Goal: Task Accomplishment & Management: Complete application form

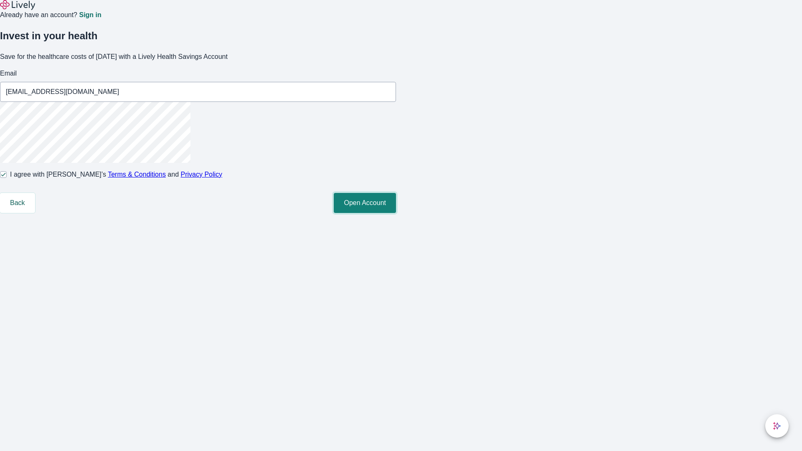
click at [396, 213] on button "Open Account" at bounding box center [365, 203] width 62 height 20
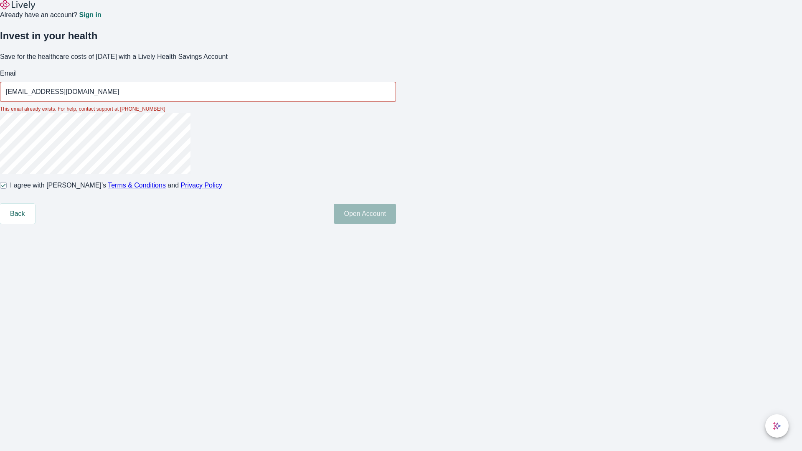
type input "[EMAIL_ADDRESS][DOMAIN_NAME]"
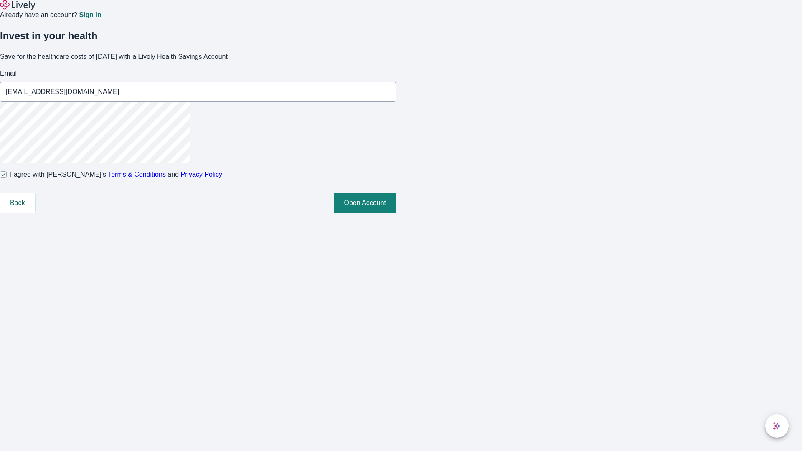
click at [7, 178] on input "I agree with Lively’s Terms & Conditions and Privacy Policy" at bounding box center [3, 174] width 7 height 7
checkbox input "false"
type input "[EMAIL_ADDRESS][DOMAIN_NAME]"
click at [7, 178] on input "I agree with Lively’s Terms & Conditions and Privacy Policy" at bounding box center [3, 174] width 7 height 7
checkbox input "true"
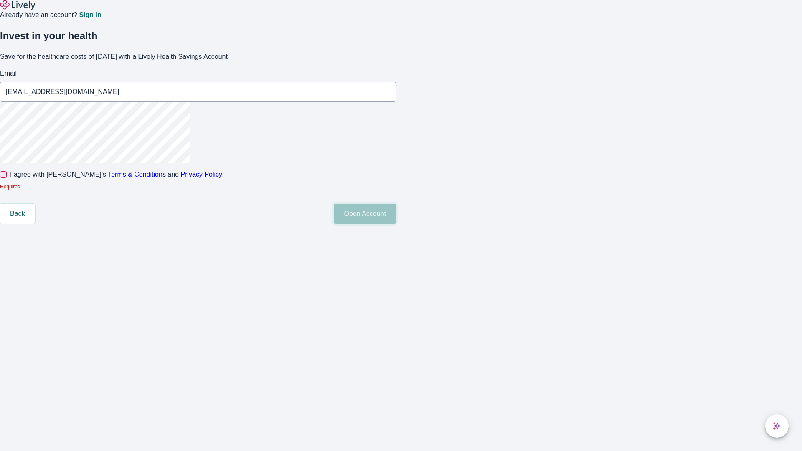
click at [396, 224] on button "Open Account" at bounding box center [365, 214] width 62 height 20
